Goal: Navigation & Orientation: Find specific page/section

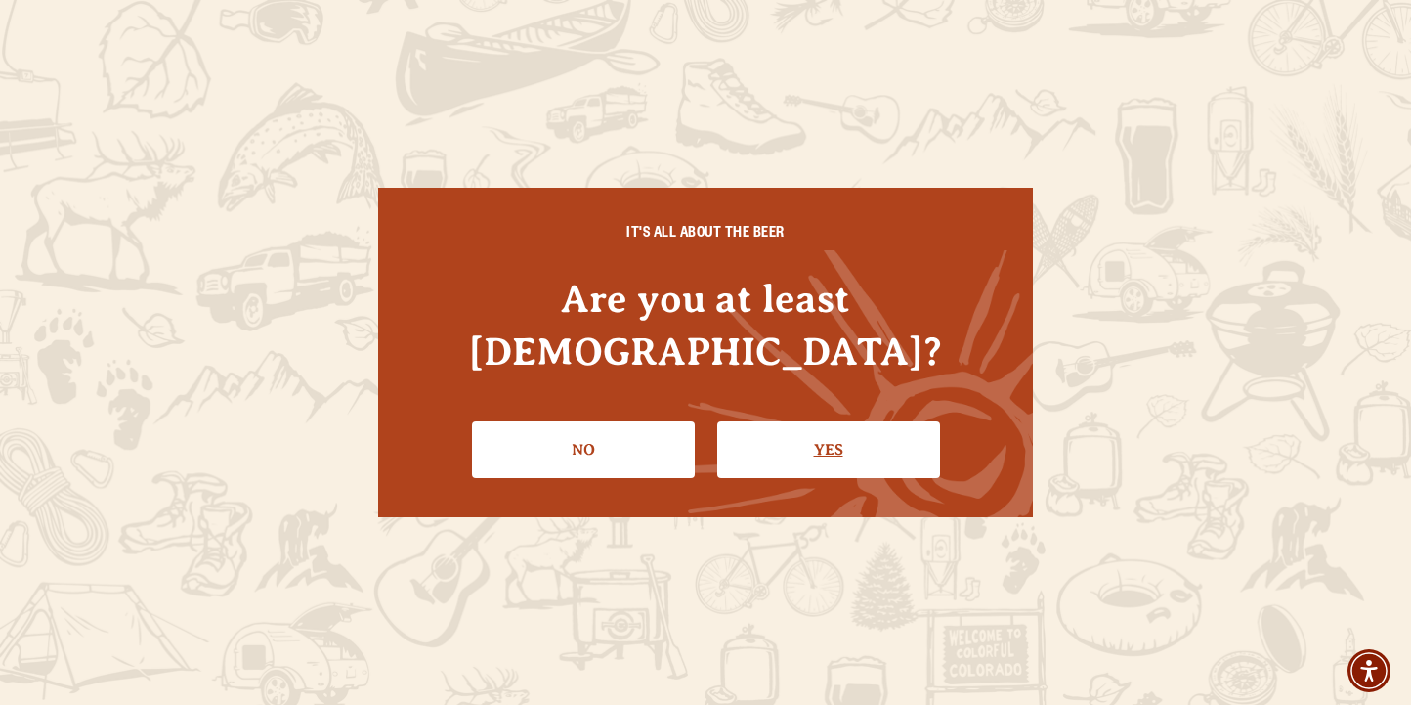
click at [781, 421] on link "Yes" at bounding box center [828, 449] width 223 height 57
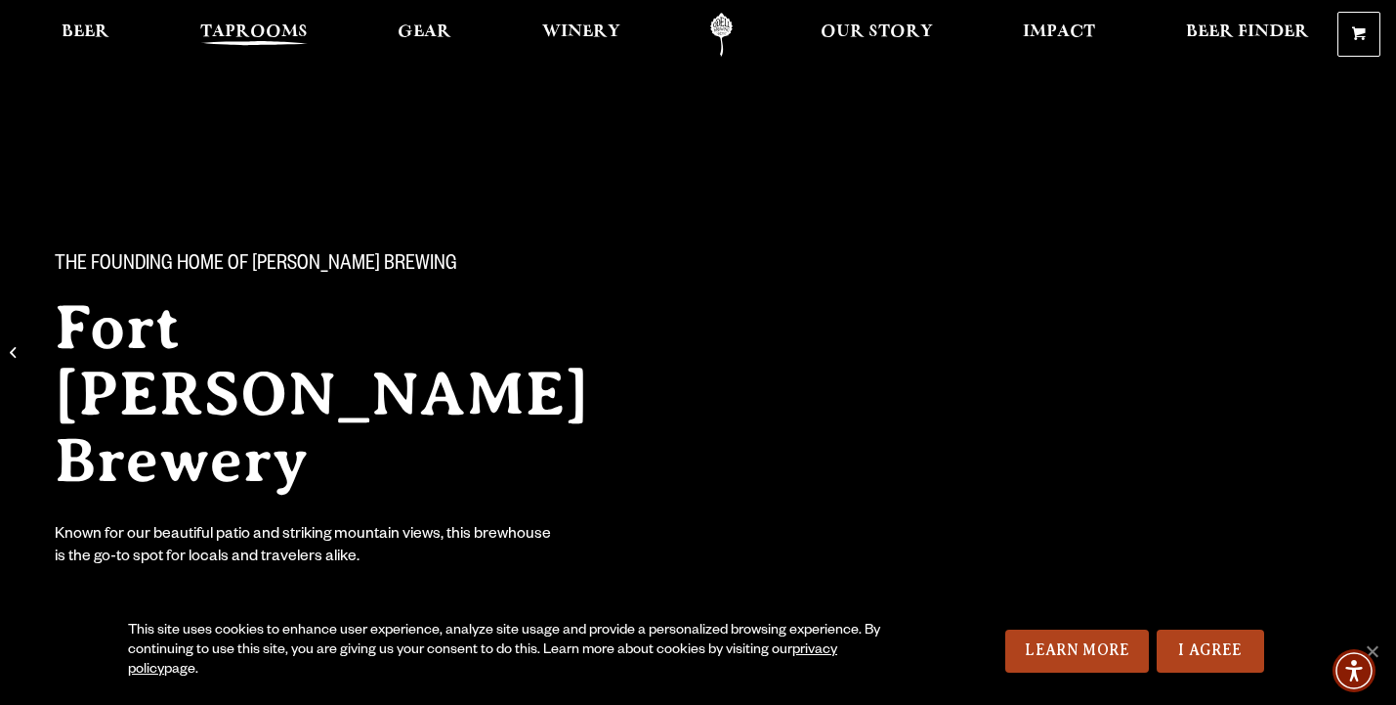
click at [273, 38] on span "Taprooms" at bounding box center [253, 32] width 107 height 16
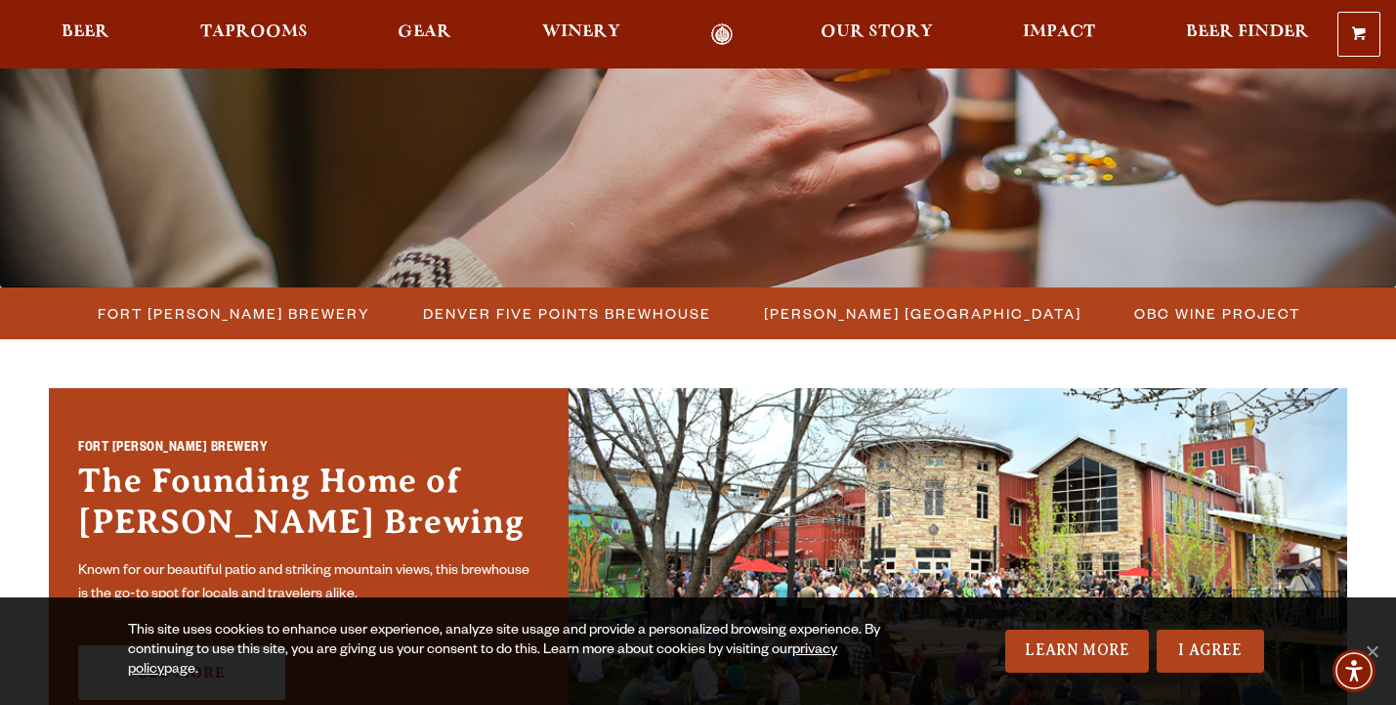
scroll to position [352, 0]
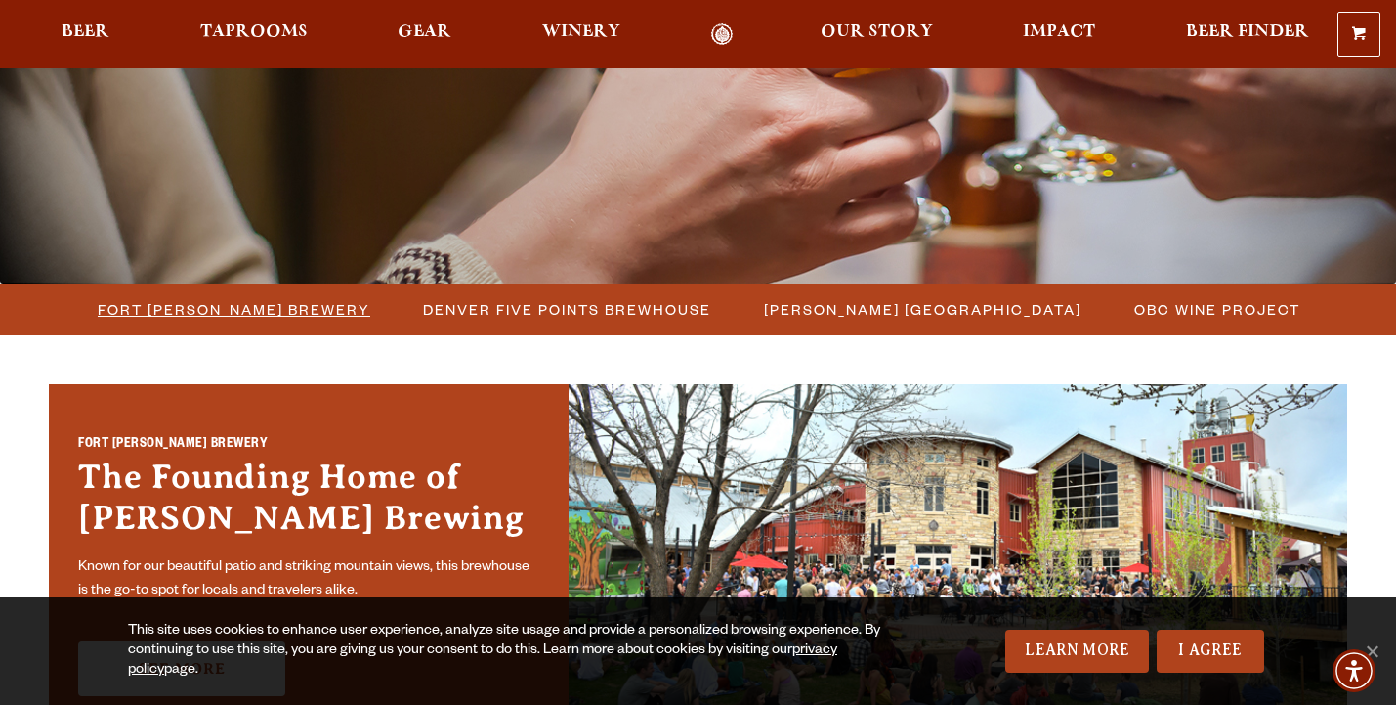
click at [183, 314] on span "Fort [PERSON_NAME] Brewery" at bounding box center [234, 309] width 273 height 28
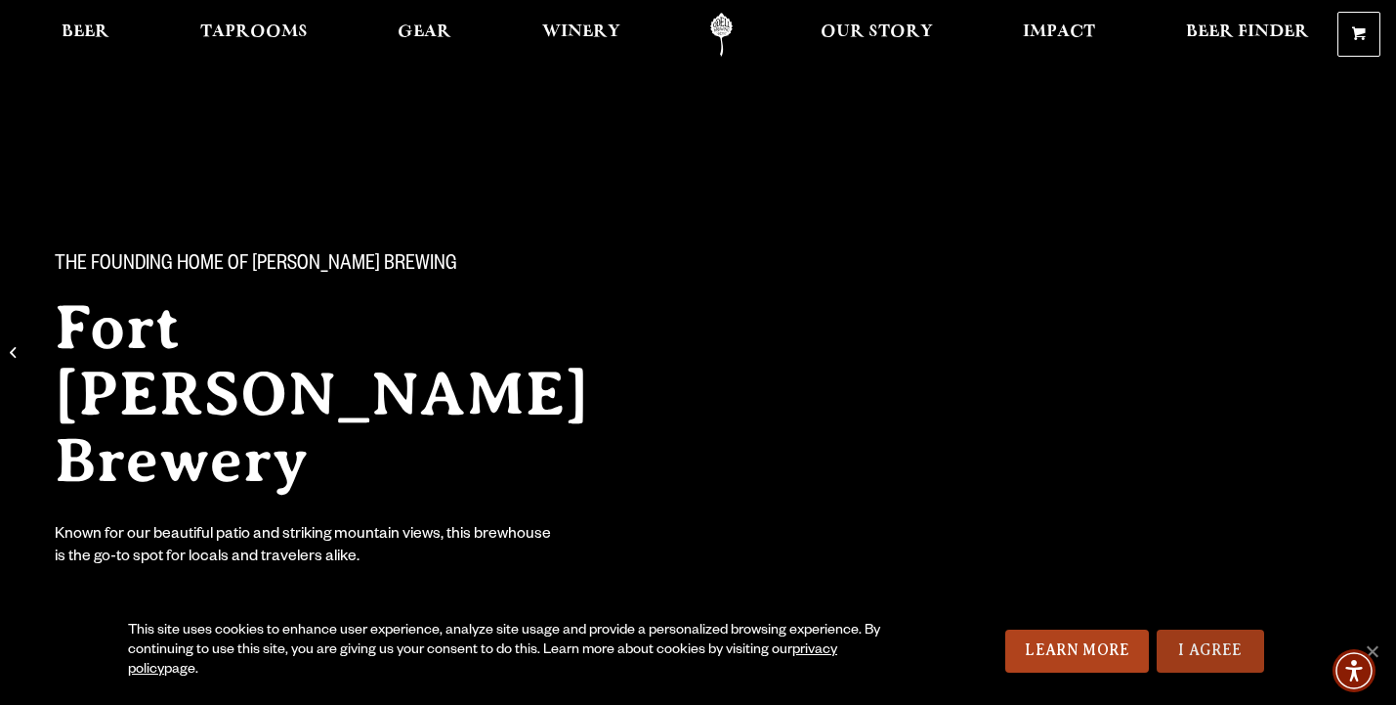
click at [1213, 648] on link "I Agree" at bounding box center [1210, 650] width 107 height 43
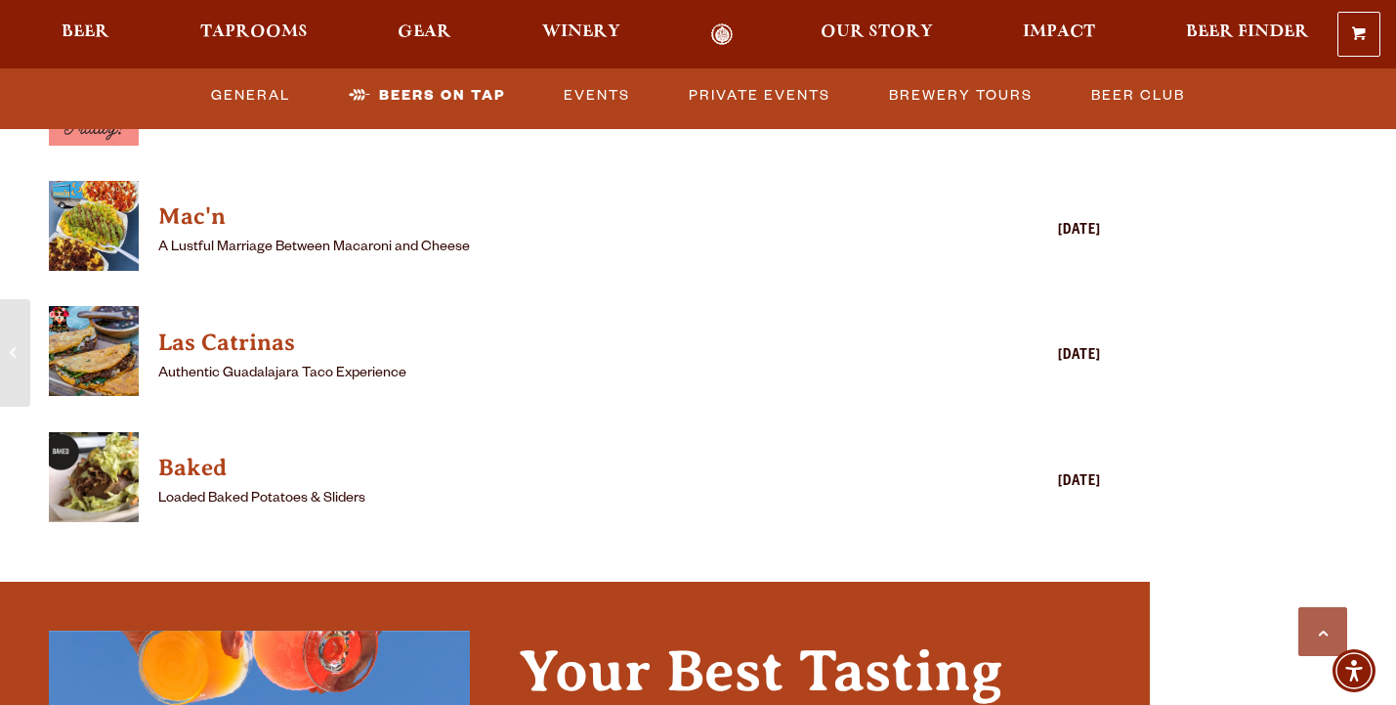
scroll to position [5355, 0]
